Goal: Task Accomplishment & Management: Manage account settings

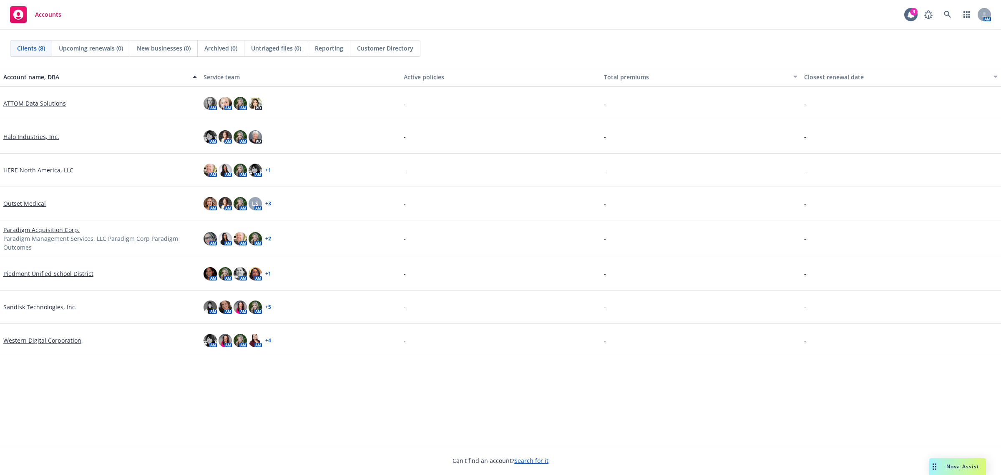
click at [21, 166] on link "HERE North America, LLC" at bounding box center [38, 170] width 70 height 9
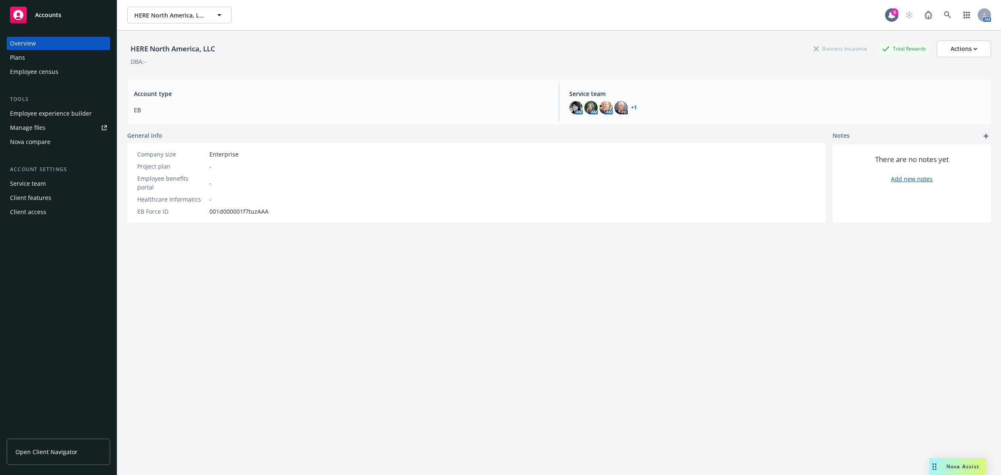
click at [33, 51] on div "Plans" at bounding box center [58, 57] width 97 height 13
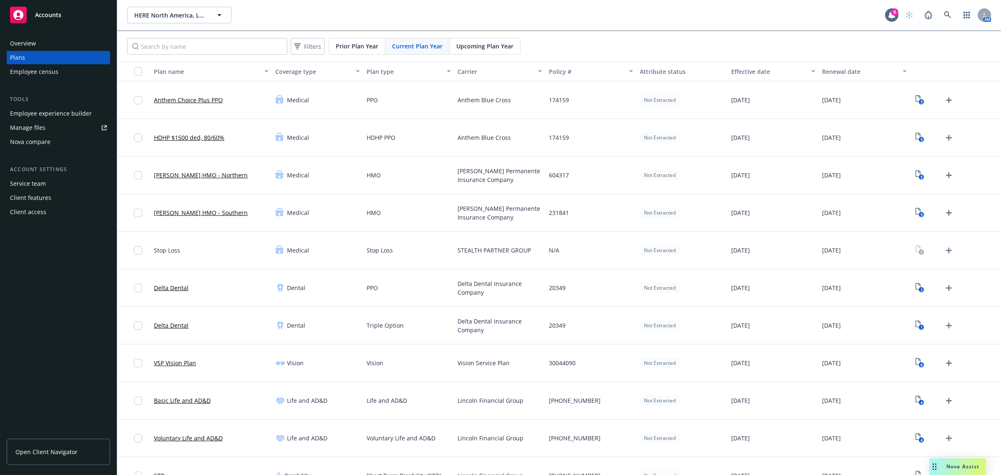
click at [474, 46] on span "Upcoming Plan Year" at bounding box center [484, 46] width 57 height 9
click at [944, 98] on icon "Upload Plan Documents" at bounding box center [949, 100] width 10 height 10
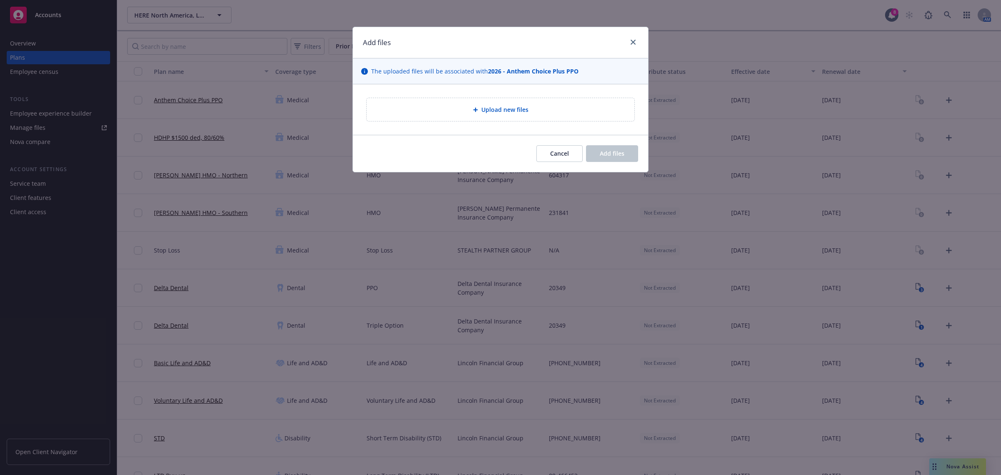
click at [523, 109] on span "Upload new files" at bounding box center [504, 109] width 47 height 9
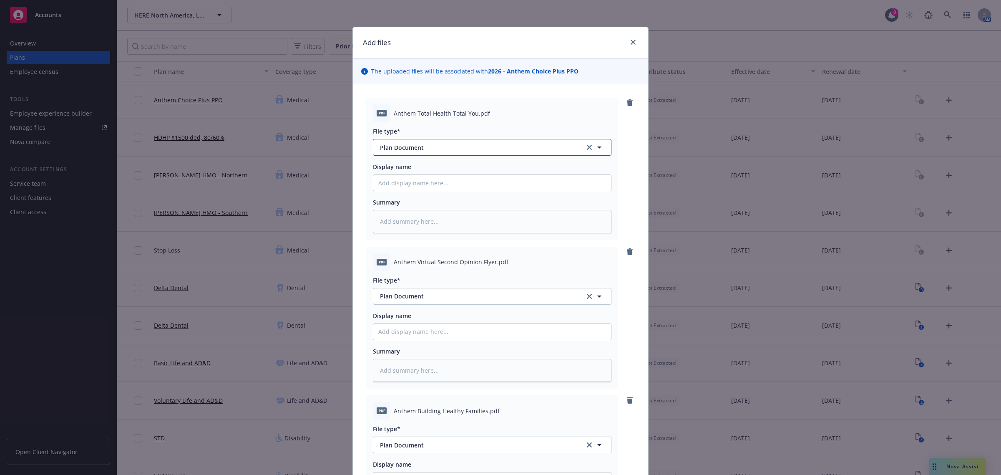
click at [408, 142] on button "Plan Document" at bounding box center [492, 147] width 239 height 17
click at [631, 43] on icon "close" at bounding box center [633, 42] width 5 height 5
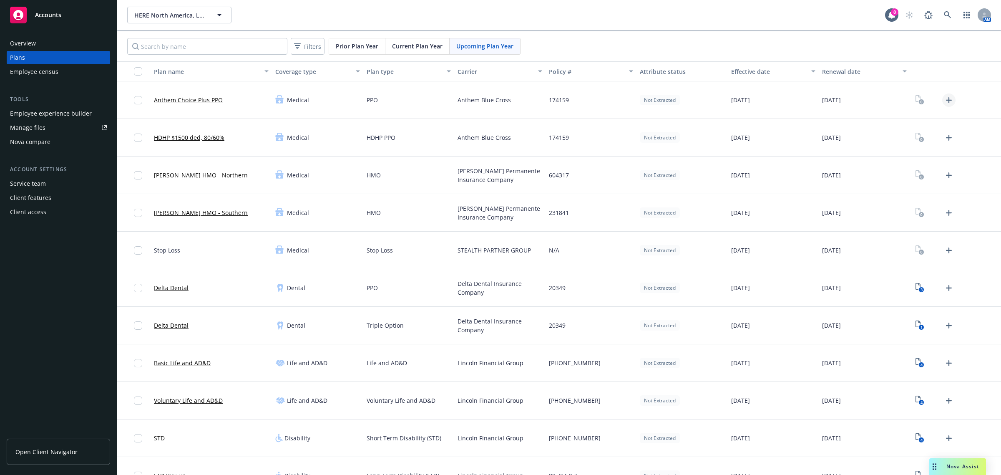
click at [946, 101] on icon "Upload Plan Documents" at bounding box center [949, 100] width 6 height 6
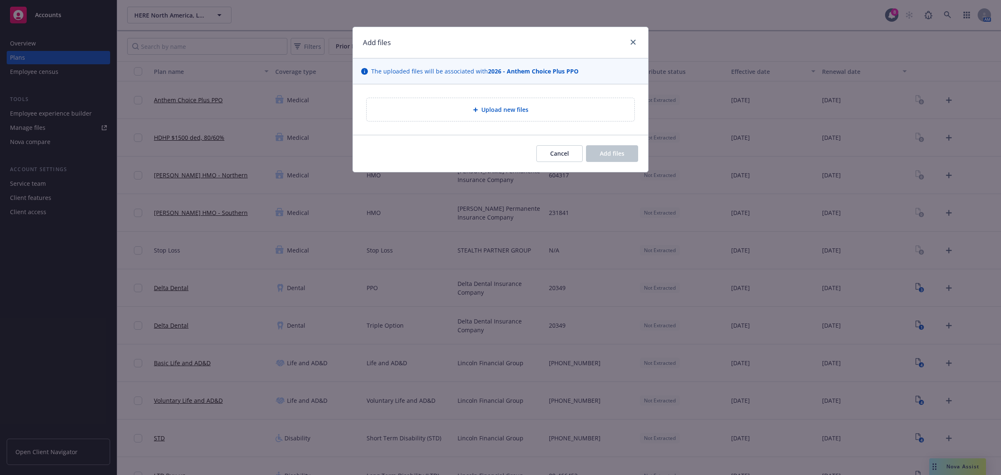
click at [522, 113] on span "Upload new files" at bounding box center [504, 109] width 47 height 9
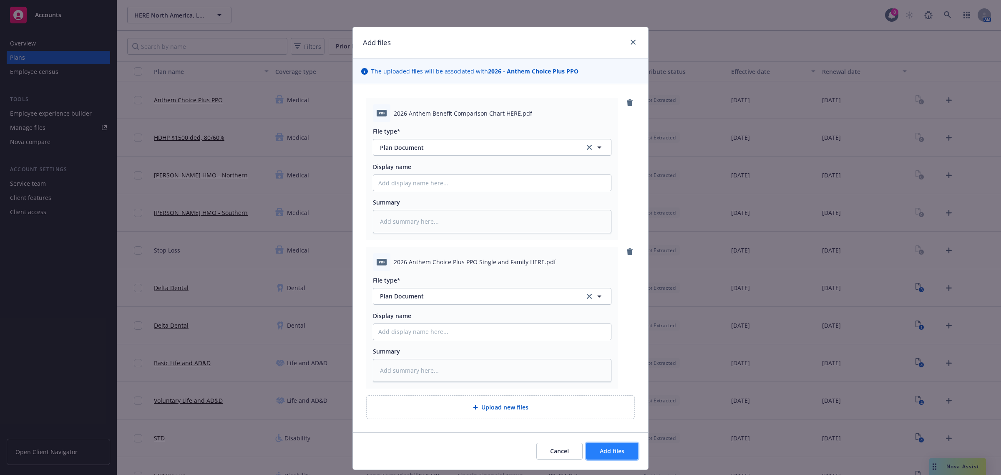
click at [614, 453] on span "Add files" at bounding box center [612, 451] width 25 height 8
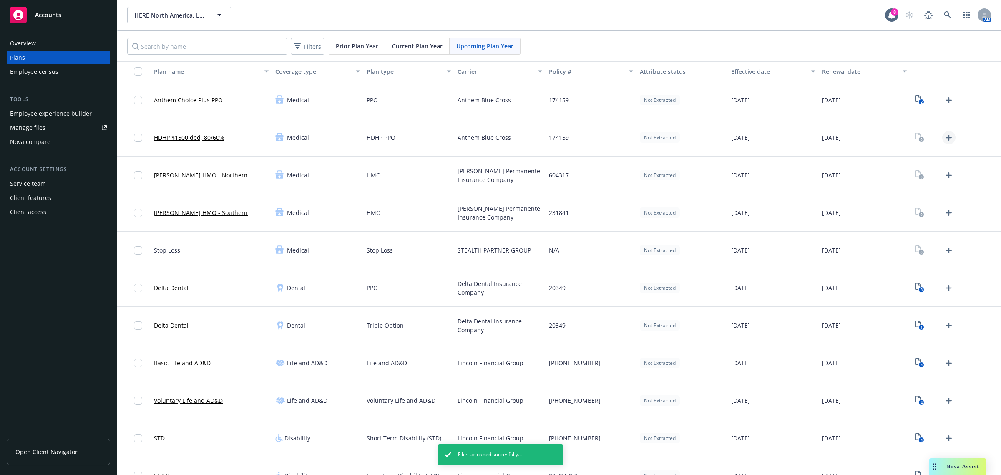
click at [944, 142] on icon "Upload Plan Documents" at bounding box center [949, 138] width 10 height 10
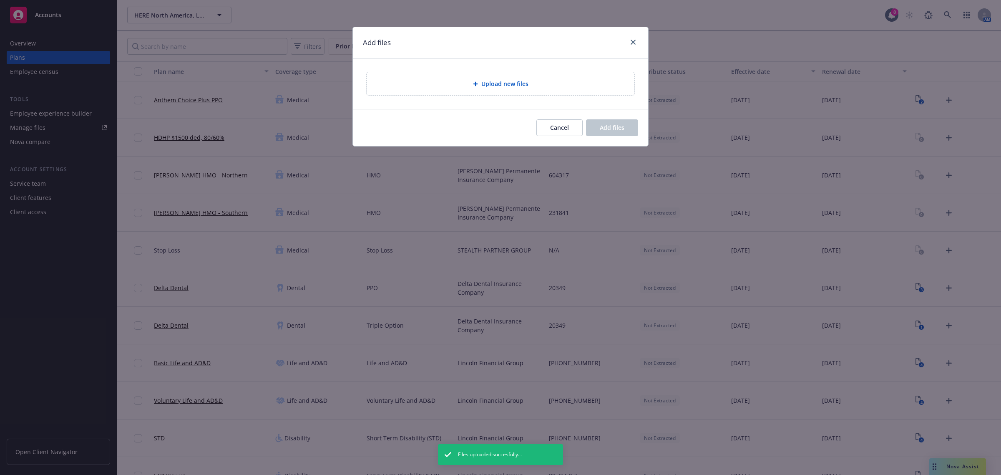
click at [513, 90] on div "Upload new files" at bounding box center [501, 83] width 268 height 23
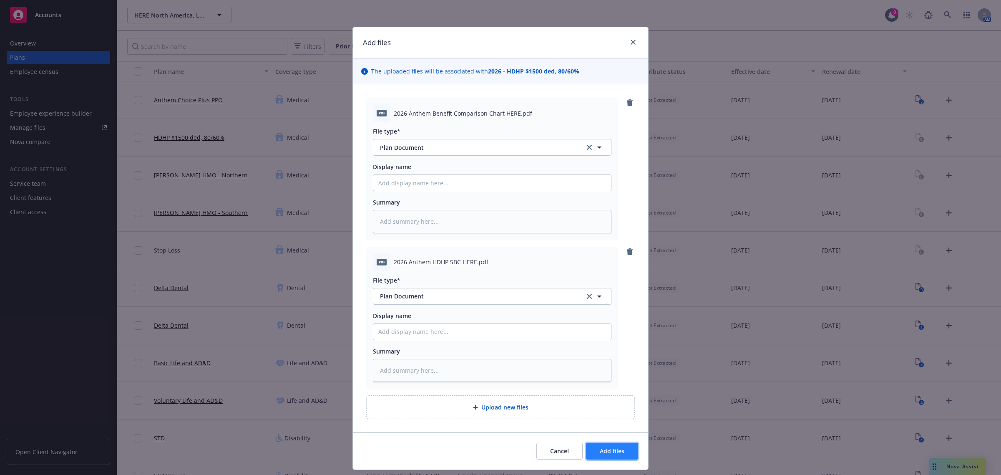
click at [610, 453] on span "Add files" at bounding box center [612, 451] width 25 height 8
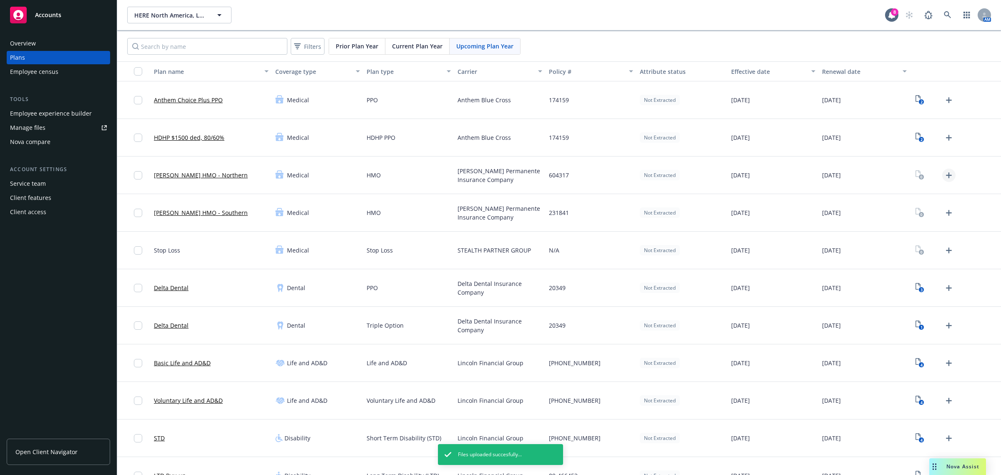
click at [944, 174] on icon "Upload Plan Documents" at bounding box center [949, 175] width 10 height 10
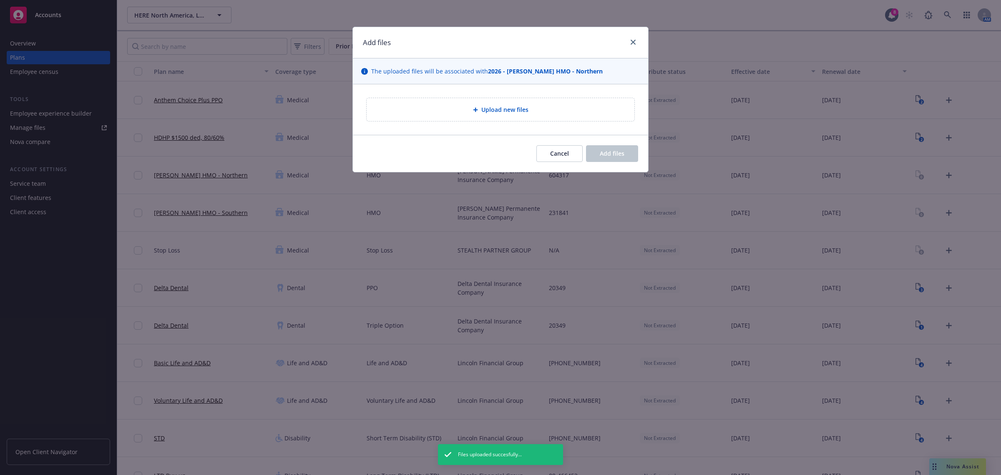
click at [494, 114] on div "Upload new files" at bounding box center [500, 110] width 255 height 10
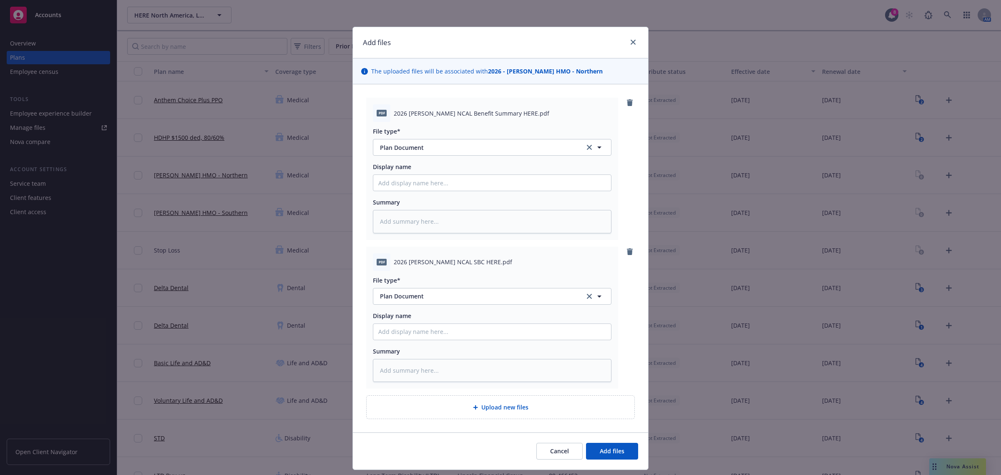
click at [616, 460] on div "Cancel Add files" at bounding box center [500, 450] width 295 height 37
click at [616, 456] on button "Add files" at bounding box center [612, 451] width 52 height 17
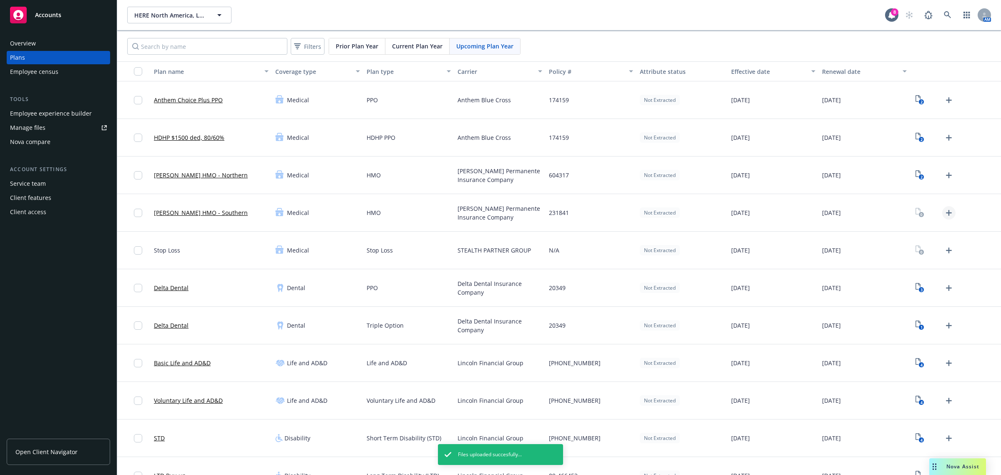
click at [944, 213] on icon "Upload Plan Documents" at bounding box center [949, 213] width 10 height 10
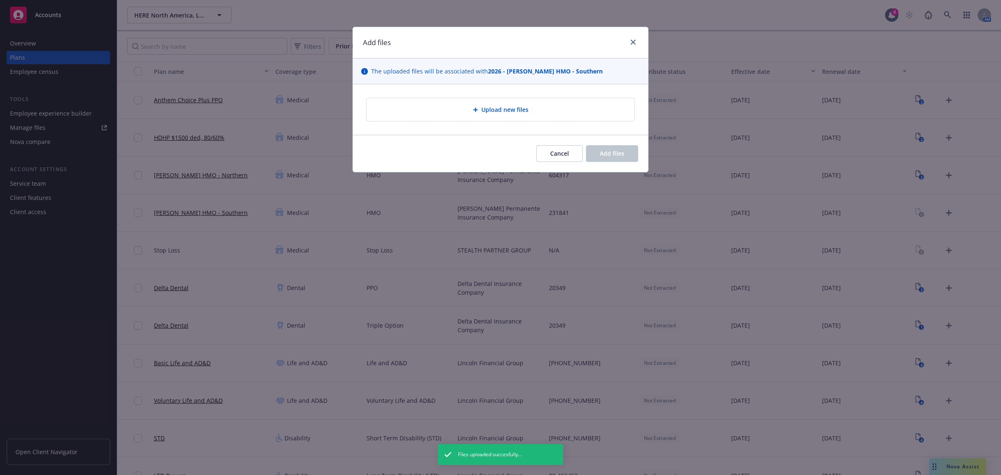
click at [457, 105] on div "Upload new files" at bounding box center [500, 110] width 255 height 10
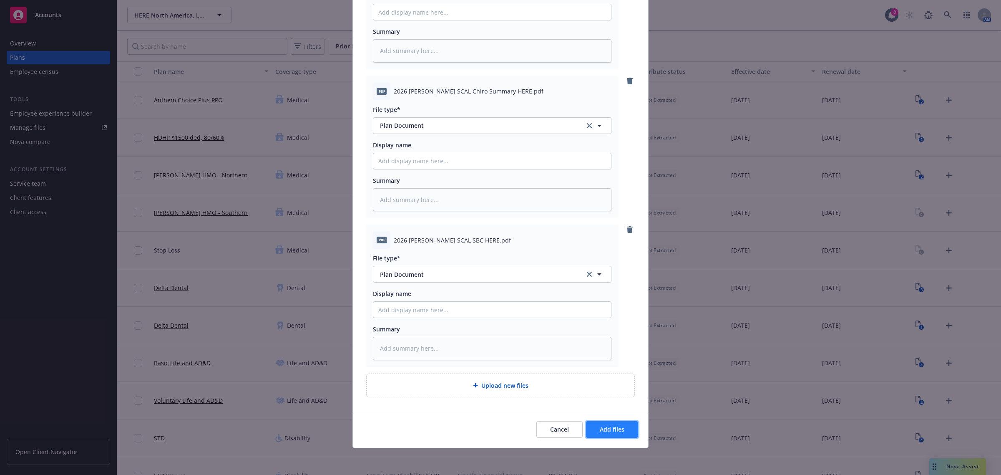
click at [622, 423] on button "Add files" at bounding box center [612, 429] width 52 height 17
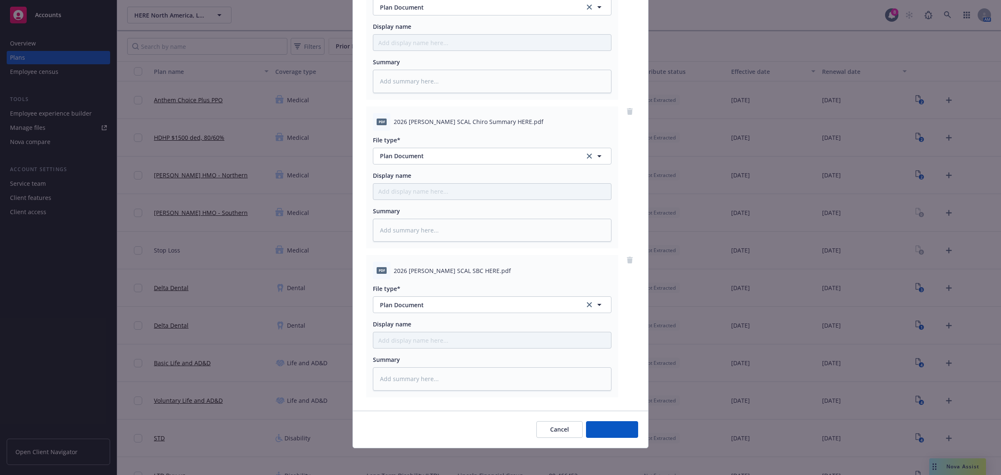
scroll to position [140, 0]
type textarea "x"
